Goal: Task Accomplishment & Management: Use online tool/utility

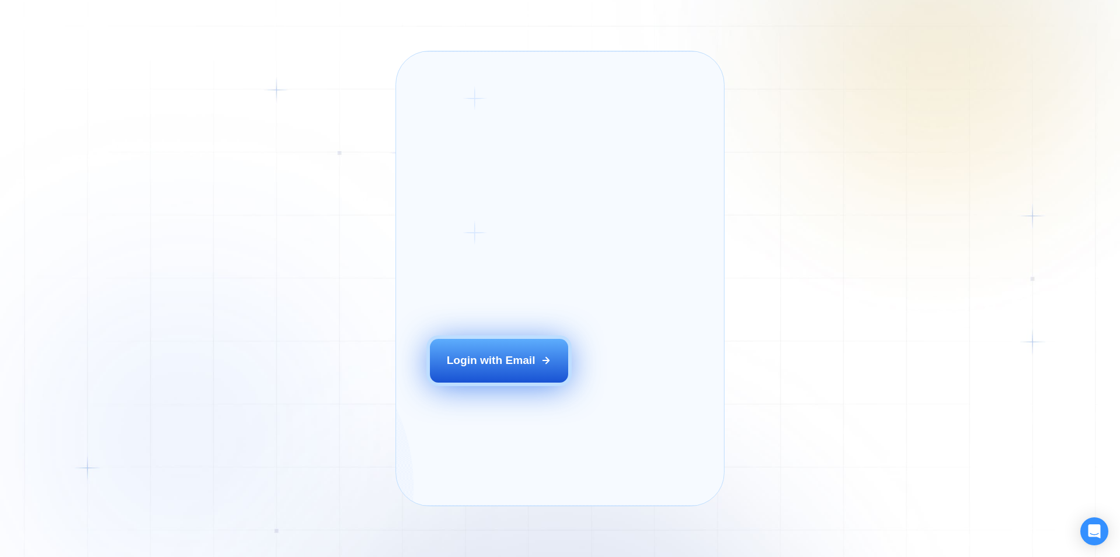
click at [509, 368] on div "Login with Email" at bounding box center [491, 360] width 89 height 15
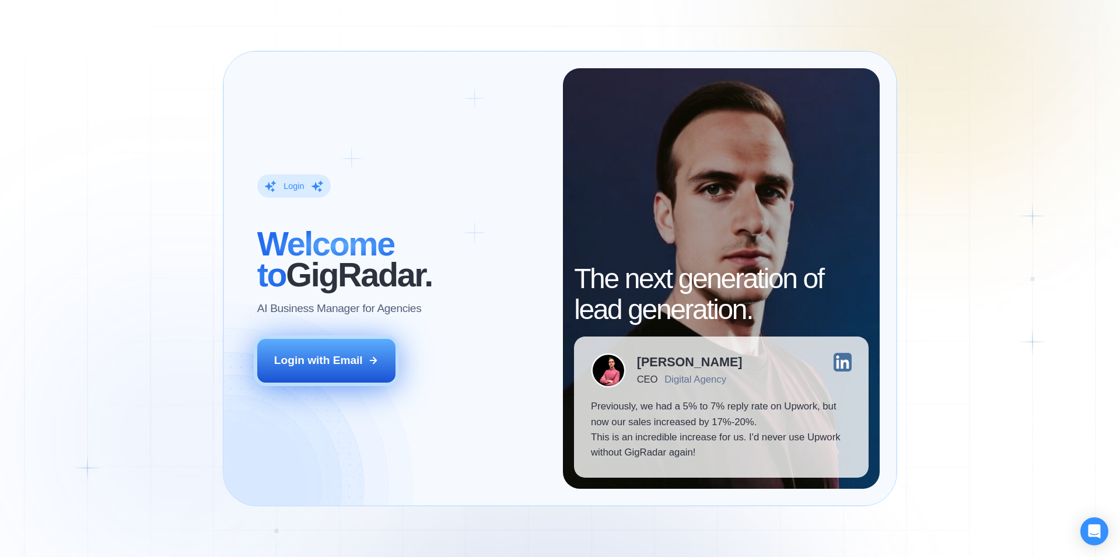
click at [315, 367] on div "Login with Email" at bounding box center [318, 360] width 89 height 15
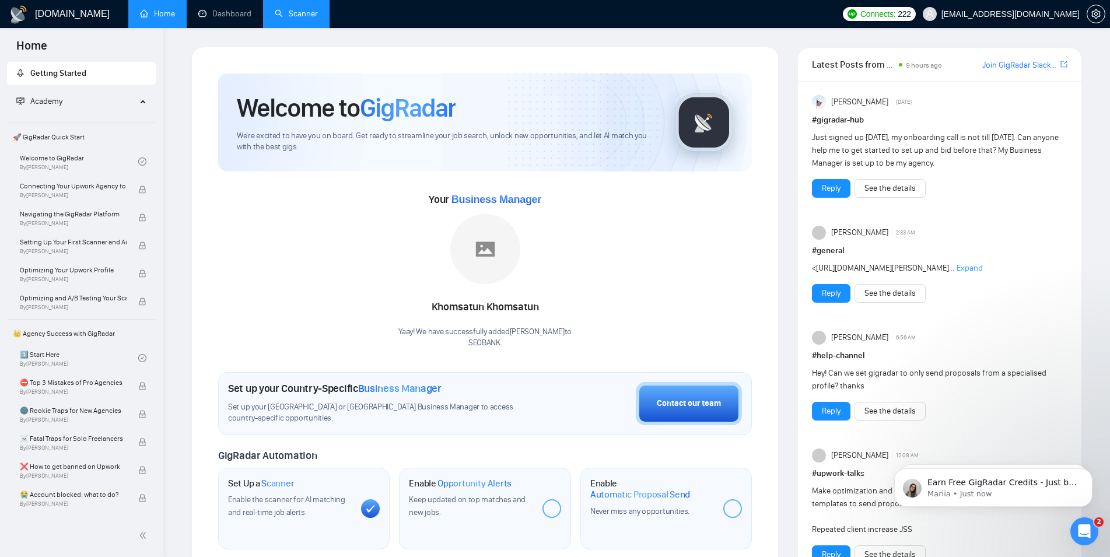
click at [279, 12] on link "Scanner" at bounding box center [296, 14] width 43 height 10
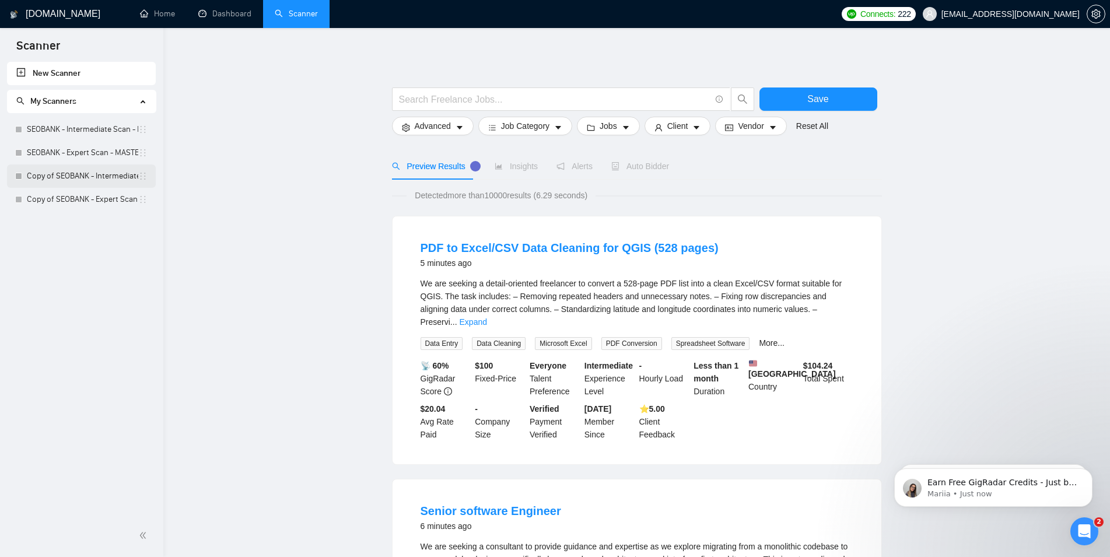
click at [99, 179] on link "Copy of SEOBANK - Intermediate Scan - Home Services" at bounding box center [82, 175] width 111 height 23
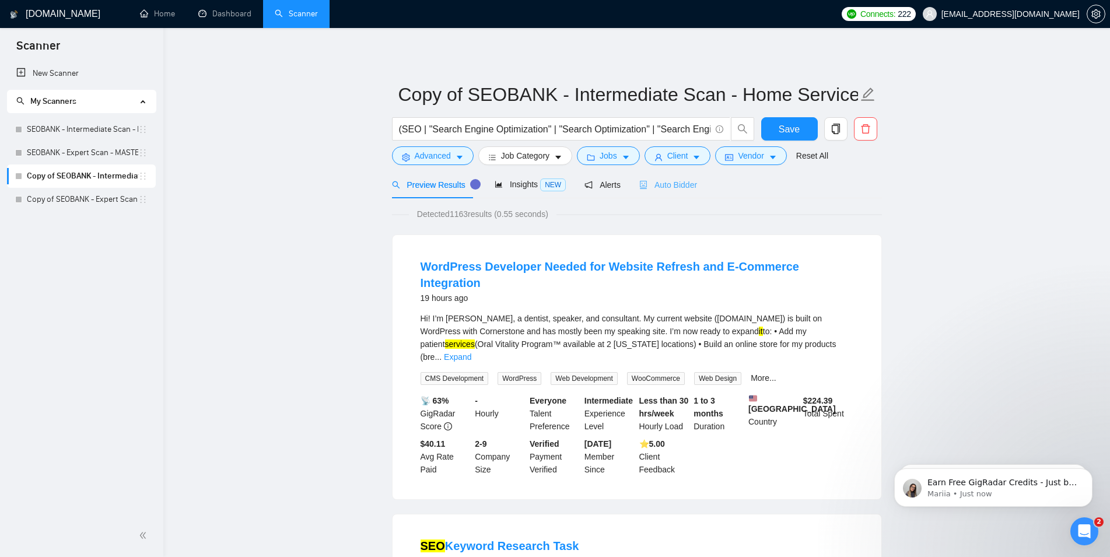
click at [661, 191] on div "Auto Bidder" at bounding box center [668, 184] width 58 height 27
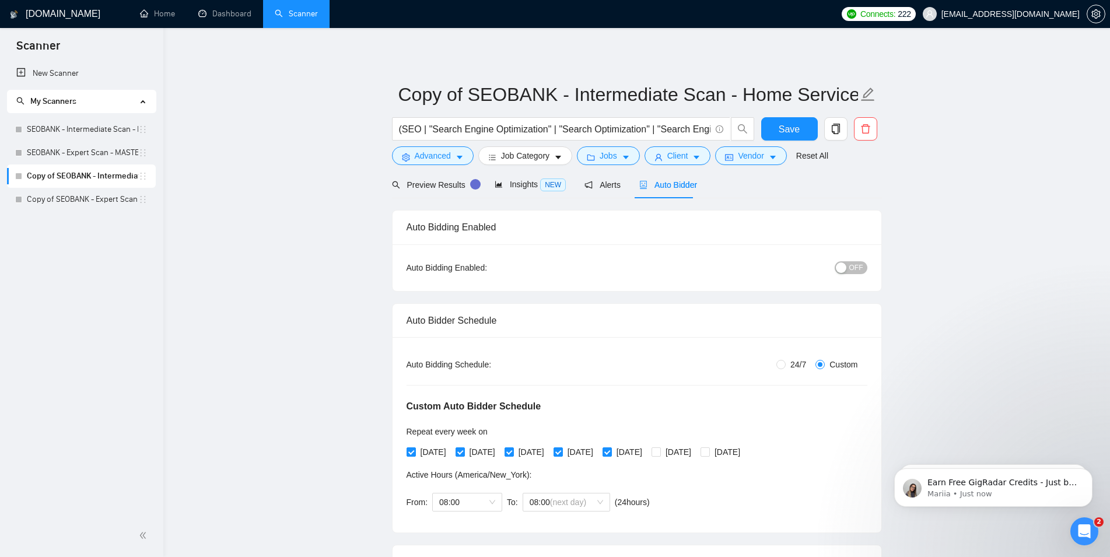
click at [850, 271] on button "OFF" at bounding box center [851, 267] width 33 height 13
click at [785, 127] on span "Save" at bounding box center [789, 129] width 21 height 15
click at [124, 200] on link "Copy of SEOBANK - Expert Scan - Professional Services" at bounding box center [82, 199] width 111 height 23
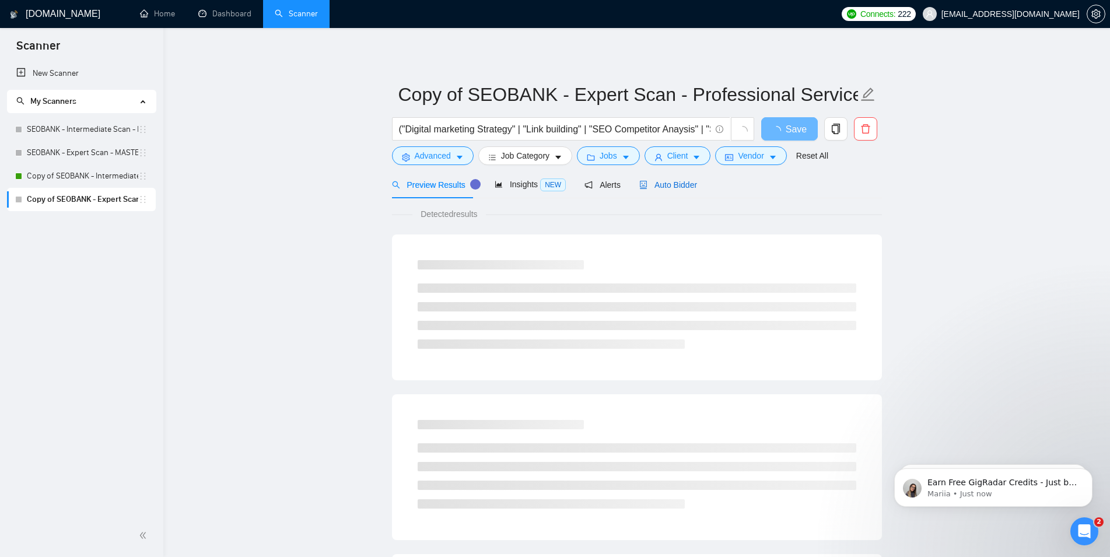
click at [674, 190] on span "Auto Bidder" at bounding box center [668, 184] width 58 height 9
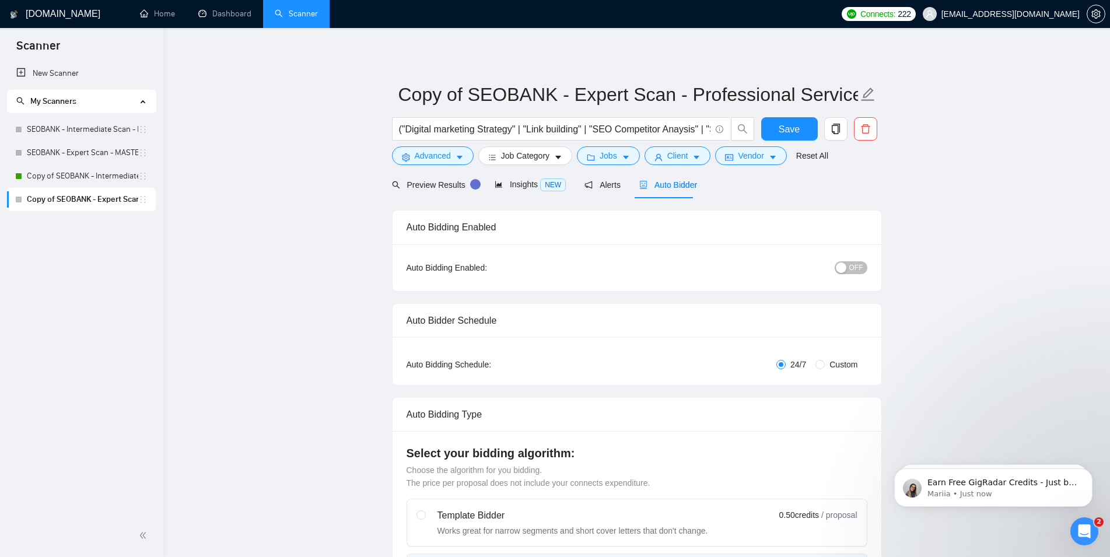
click at [857, 270] on span "OFF" at bounding box center [856, 267] width 14 height 13
click at [790, 124] on span "Save" at bounding box center [789, 129] width 21 height 15
